Goal: Task Accomplishment & Management: Manage account settings

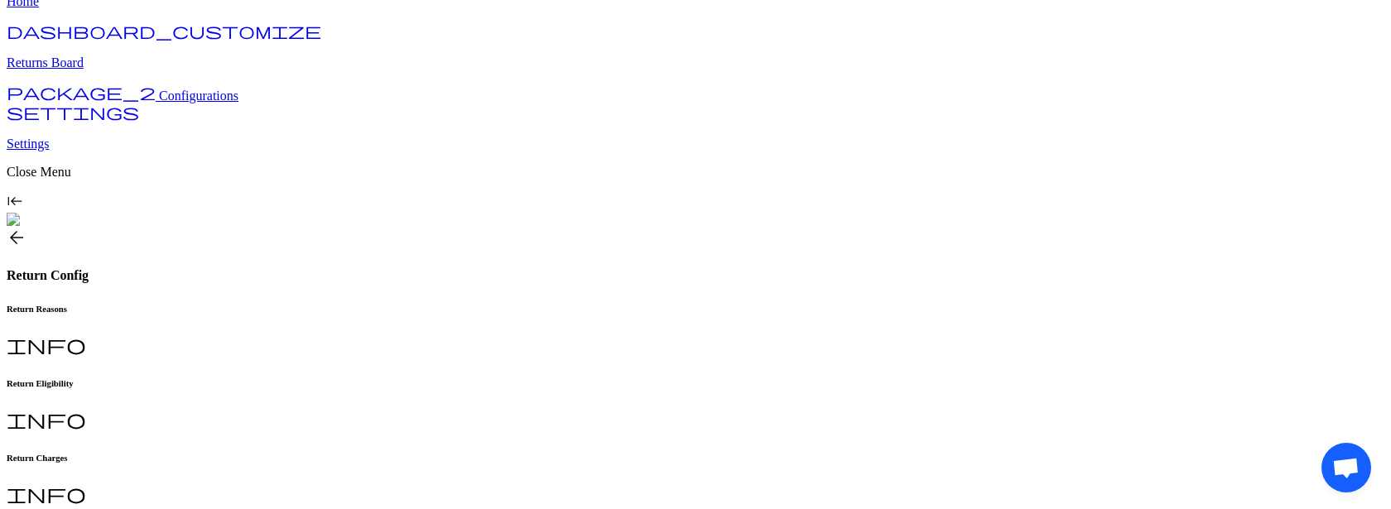
scroll to position [62, 0]
click at [288, 302] on h6 "Return Reasons" at bounding box center [696, 307] width 1378 height 10
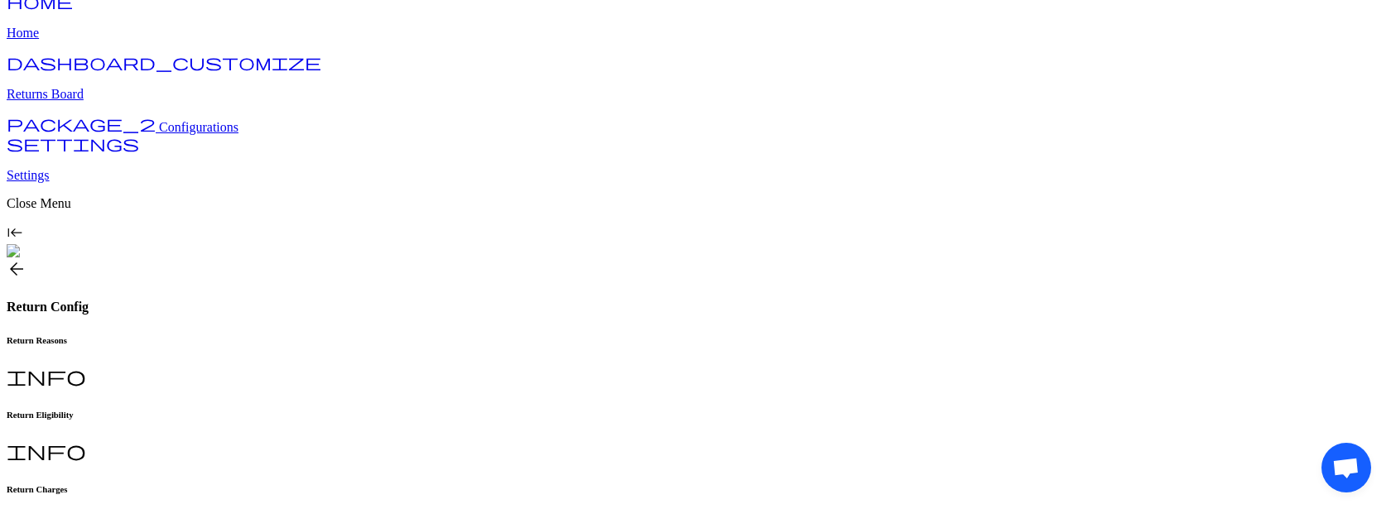
scroll to position [26, 0]
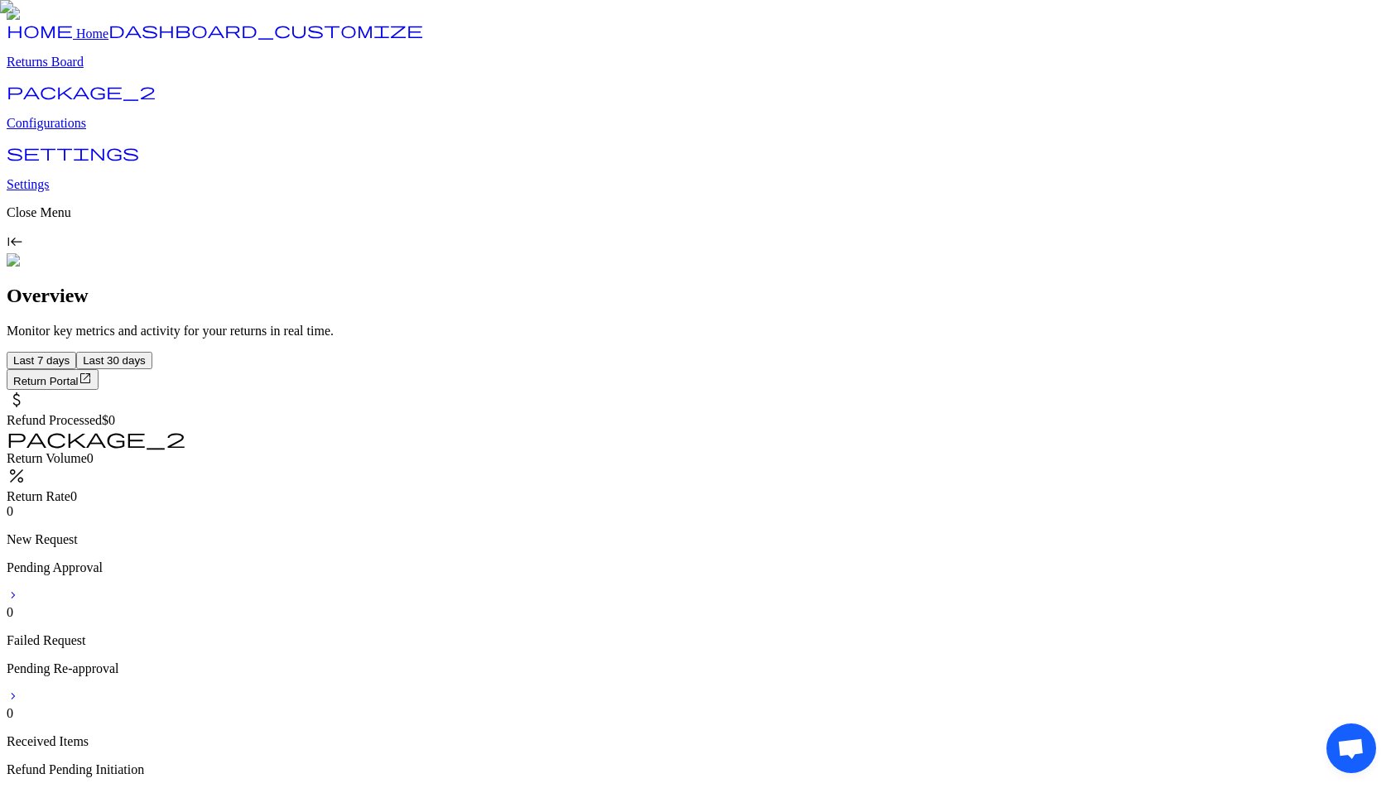
click at [89, 131] on p "Configurations" at bounding box center [696, 123] width 1378 height 15
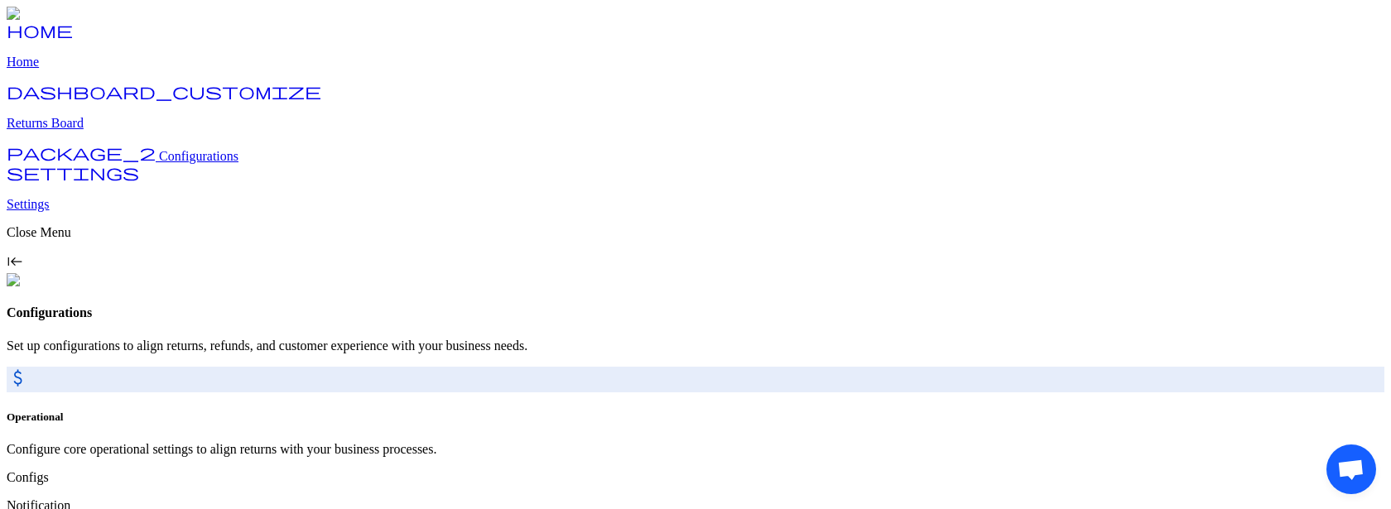
click at [108, 131] on p "Returns Board" at bounding box center [696, 123] width 1378 height 15
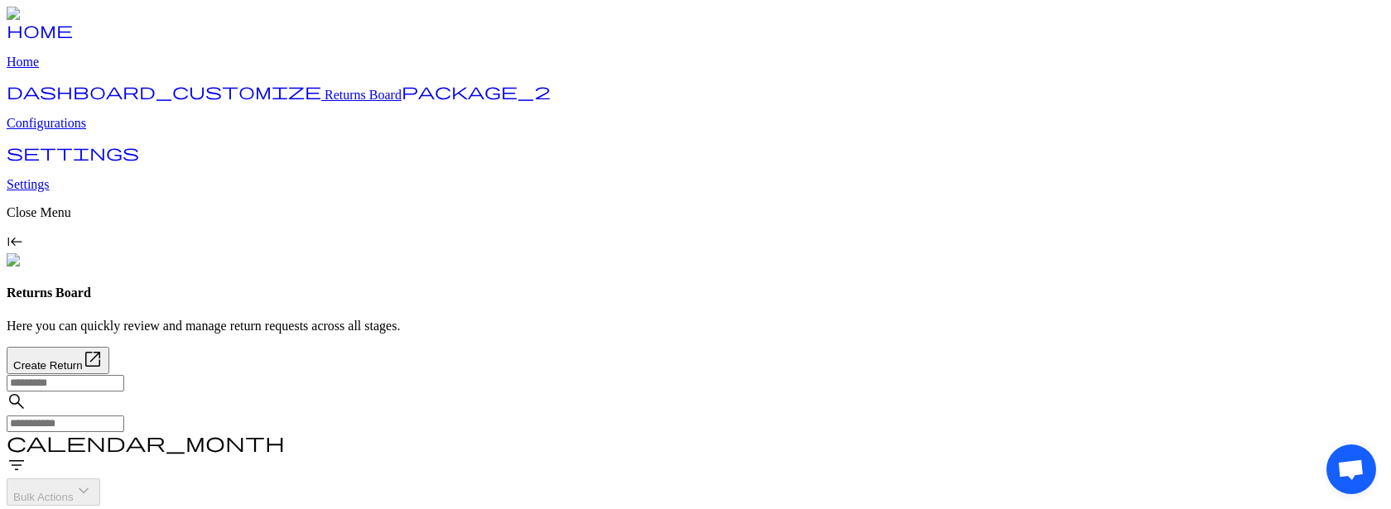
click at [99, 131] on p "Configurations" at bounding box center [696, 123] width 1378 height 15
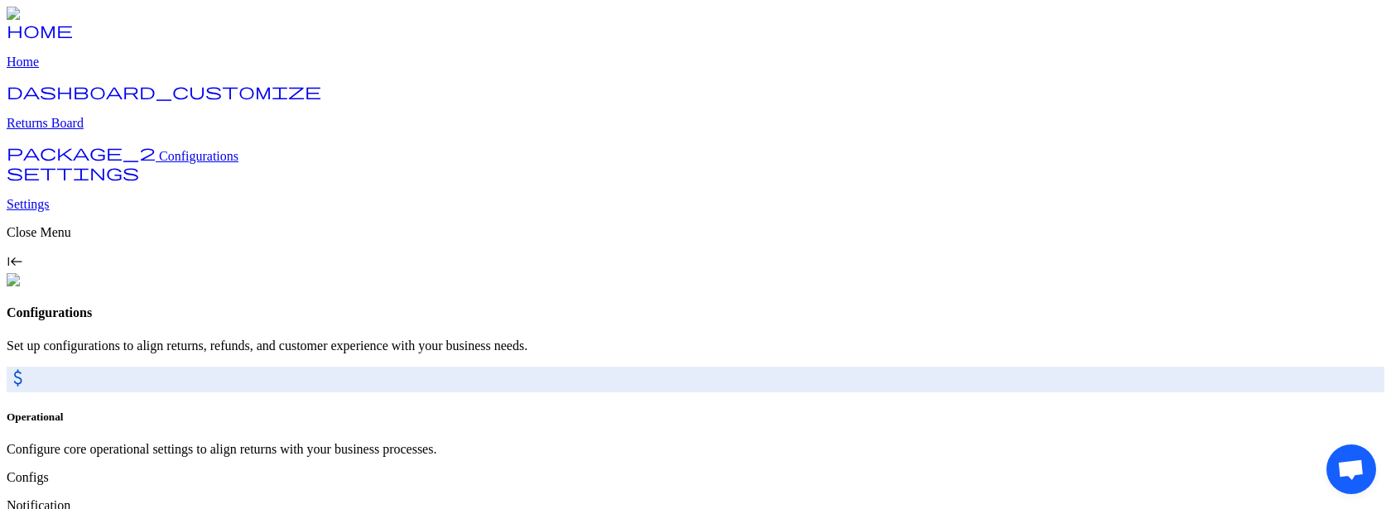
scroll to position [81, 0]
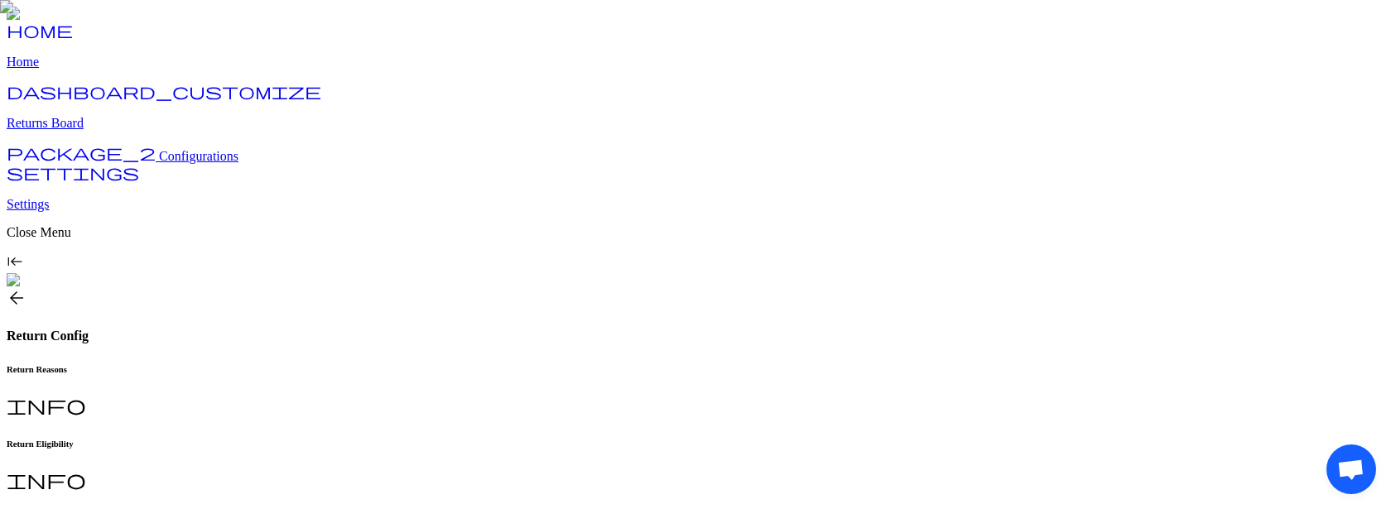
type input "**********"
type input "*"
drag, startPoint x: 1314, startPoint y: 450, endPoint x: 1206, endPoint y: 383, distance: 127.5
drag, startPoint x: 53, startPoint y: 63, endPoint x: 65, endPoint y: 259, distance: 196.6
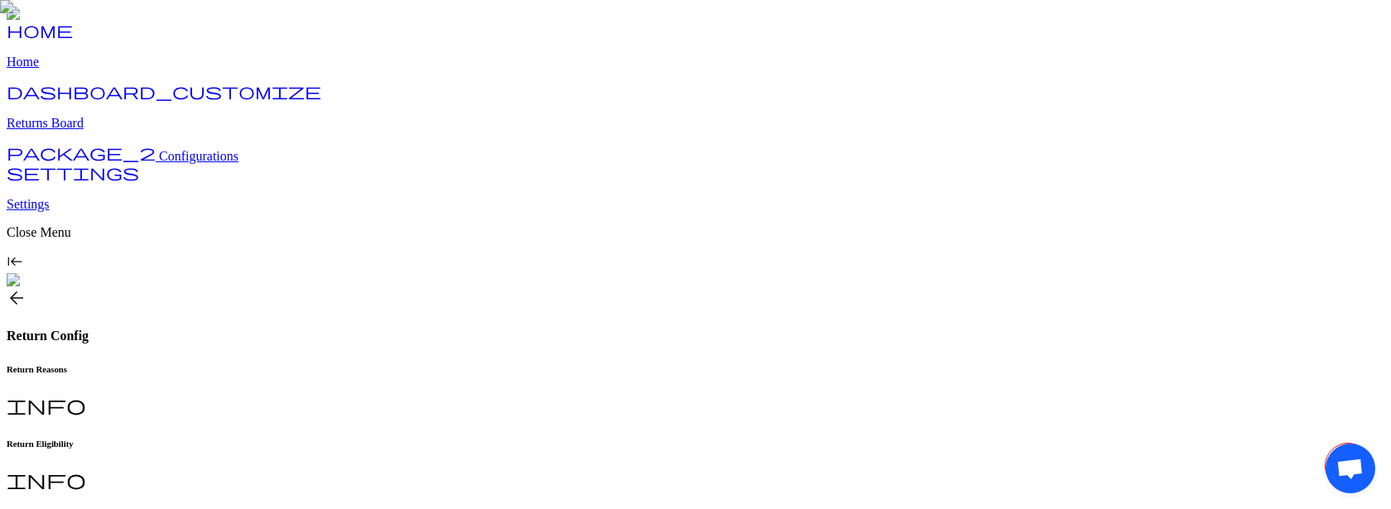
click at [570, 513] on h6 "Return Charges" at bounding box center [696, 518] width 1378 height 10
click at [414, 439] on h6 "Return Eligibility" at bounding box center [696, 444] width 1378 height 10
type input "**"
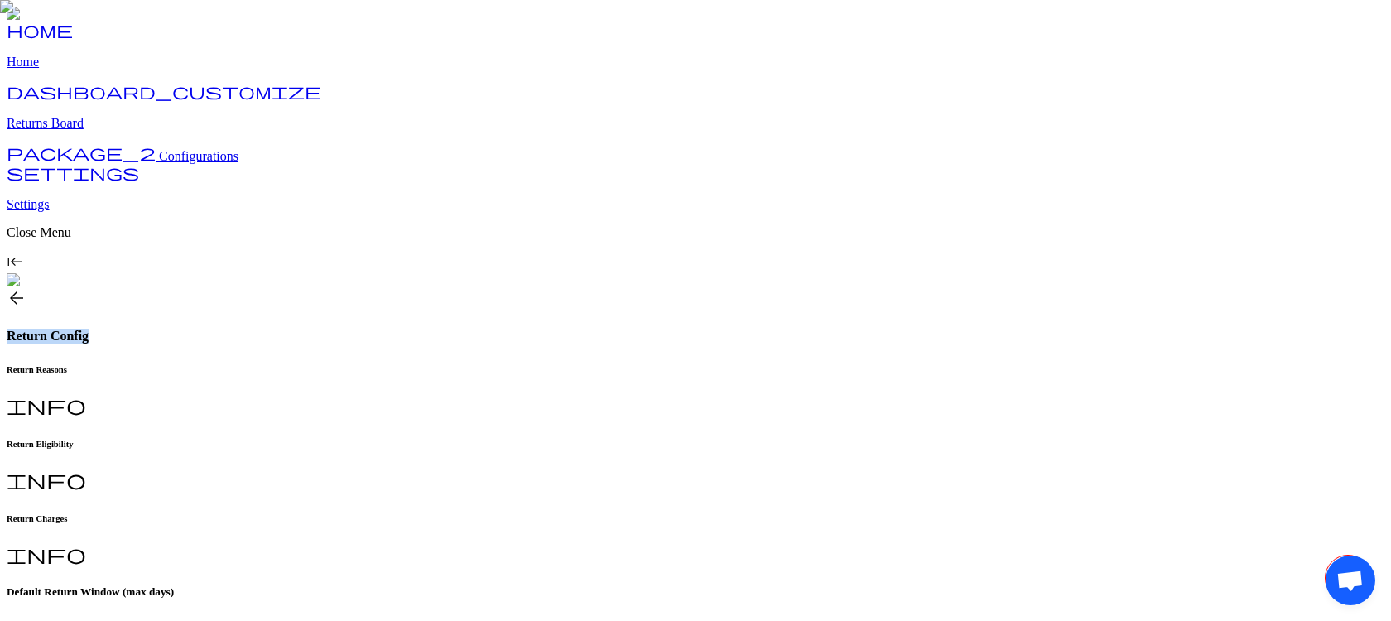
drag, startPoint x: 433, startPoint y: 49, endPoint x: 258, endPoint y: 49, distance: 175.5
click at [258, 288] on div "arrow_back Return Config" at bounding box center [696, 315] width 1378 height 55
click at [546, 513] on h6 "Return Charges" at bounding box center [696, 518] width 1378 height 10
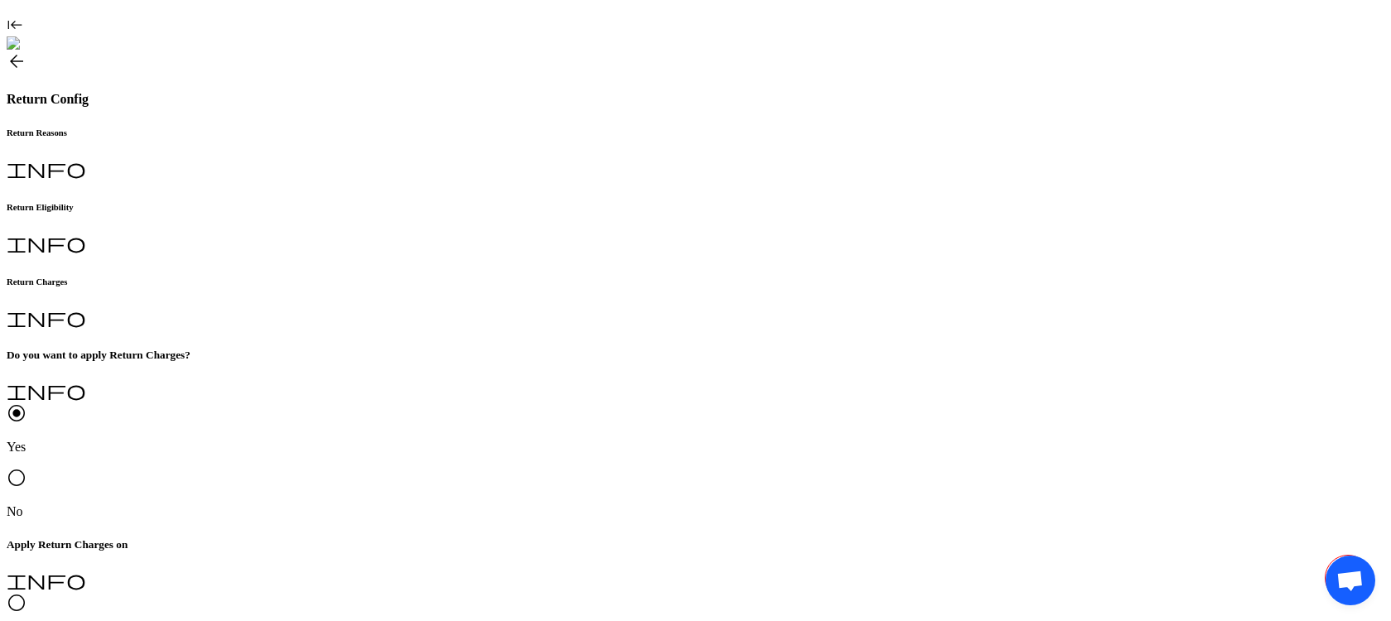
scroll to position [252, 0]
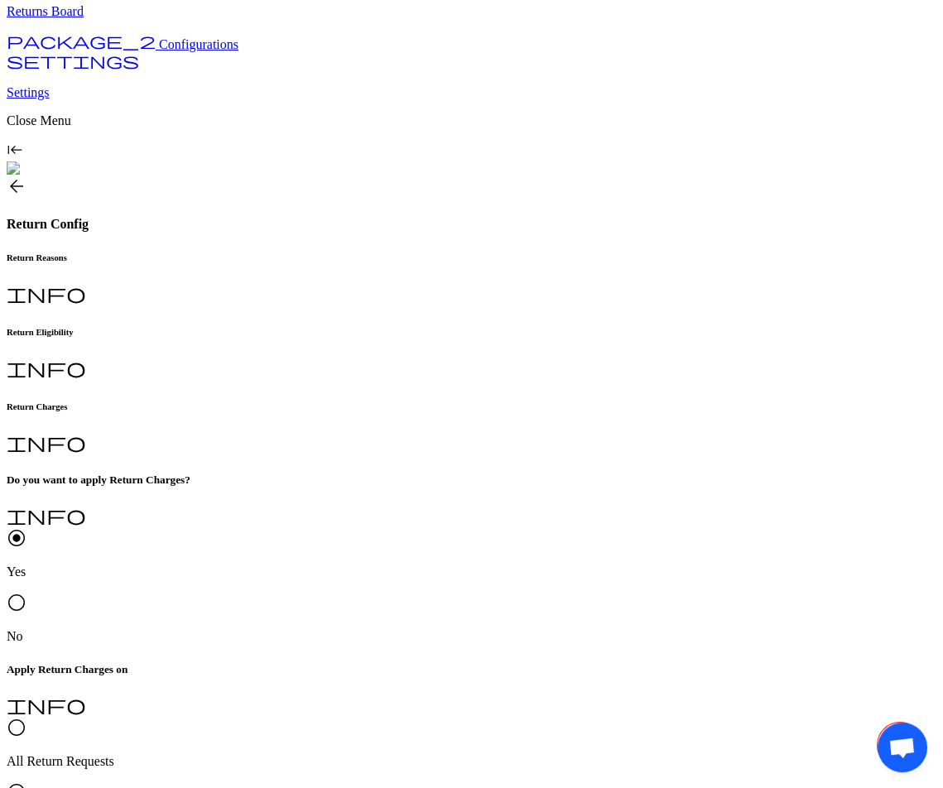
scroll to position [120, 0]
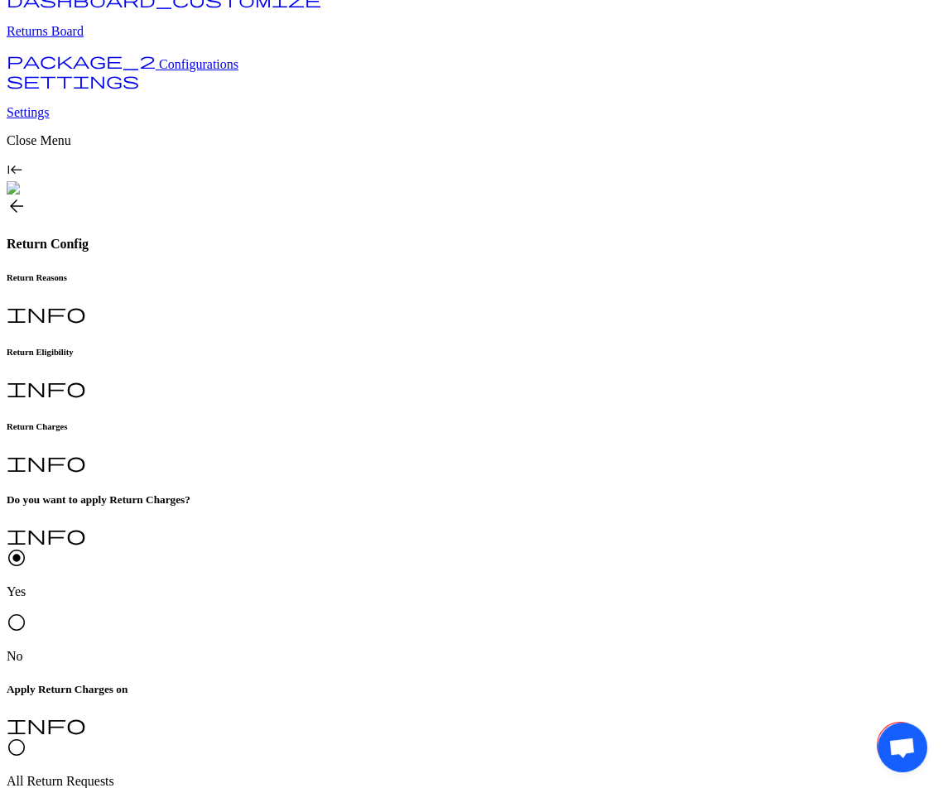
scroll to position [121, 0]
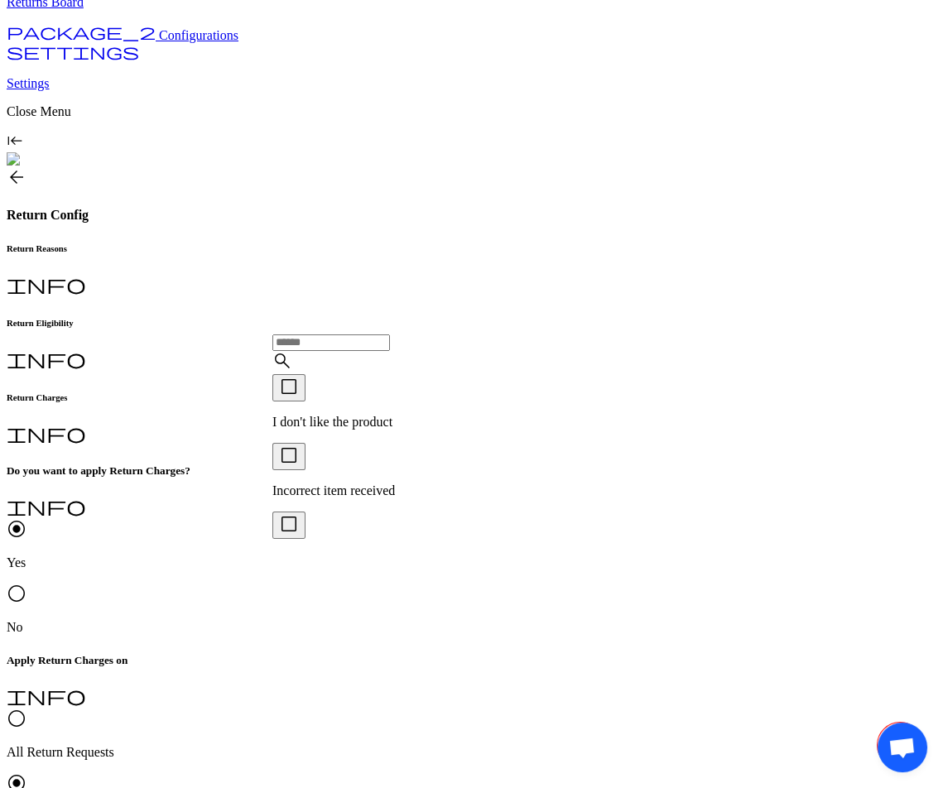
click at [325, 427] on p "I don't like the product" at bounding box center [362, 422] width 180 height 15
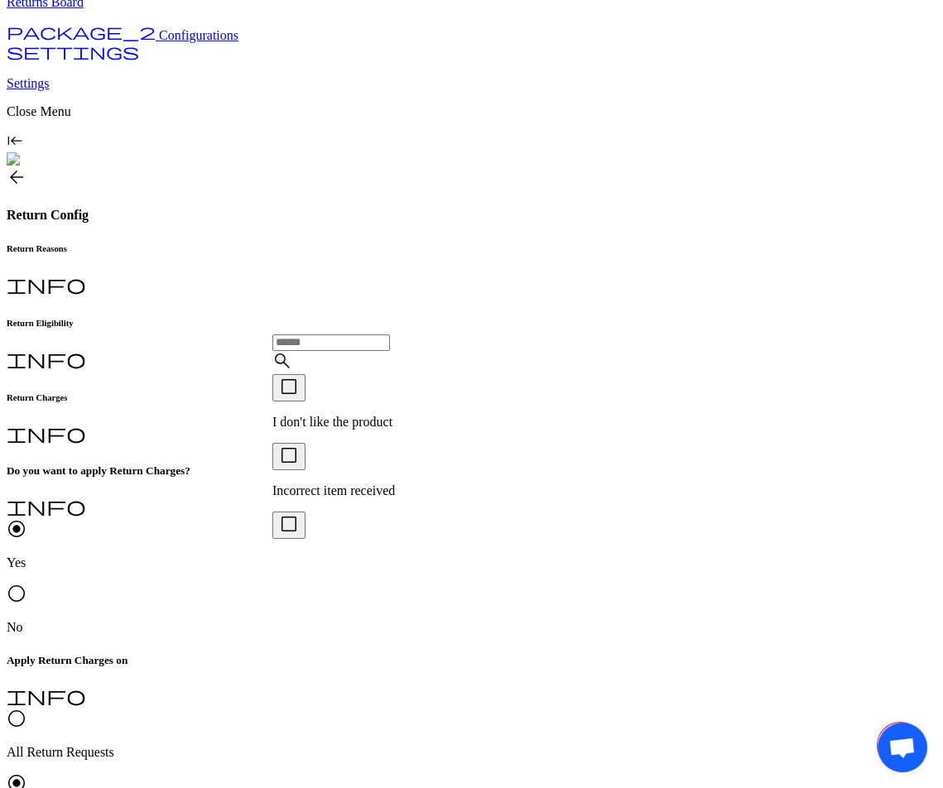
click at [348, 416] on p "I don't like the product" at bounding box center [362, 422] width 180 height 15
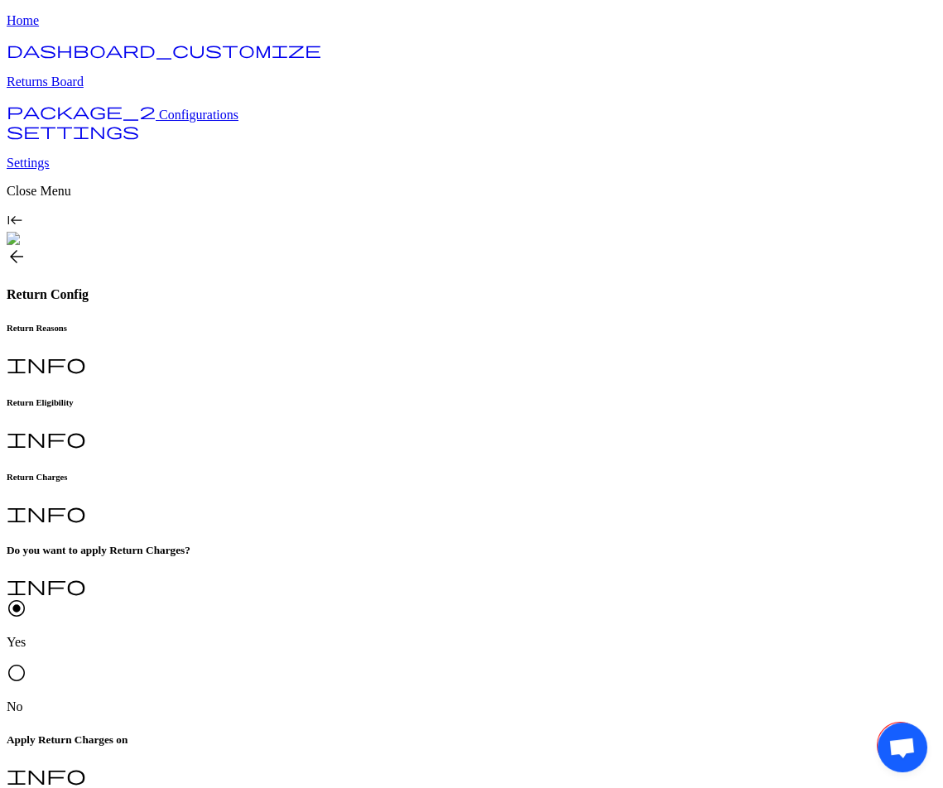
scroll to position [42, 0]
